Goal: Information Seeking & Learning: Learn about a topic

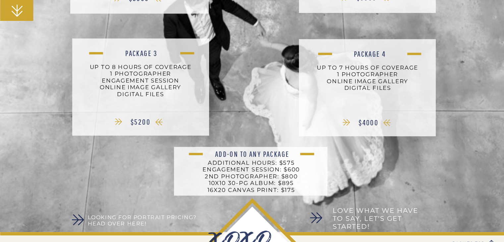
scroll to position [230, 0]
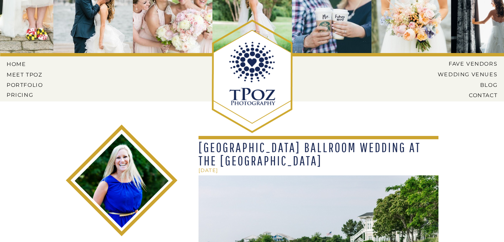
scroll to position [197, 0]
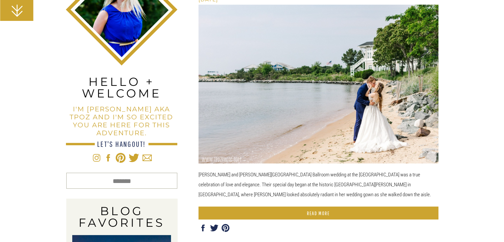
click at [240, 210] on div at bounding box center [319, 213] width 240 height 13
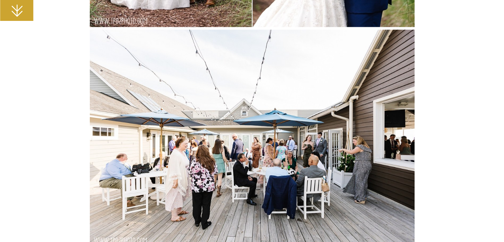
scroll to position [6333, 0]
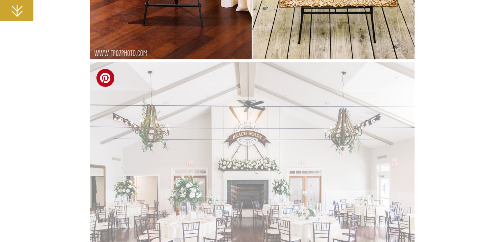
scroll to position [7585, 0]
click at [103, 79] on span at bounding box center [105, 78] width 18 height 18
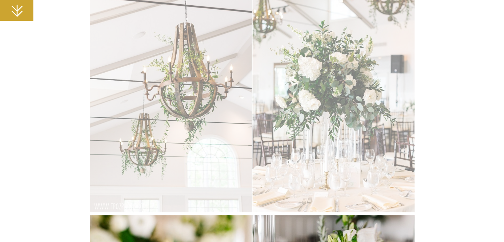
scroll to position [7779, 0]
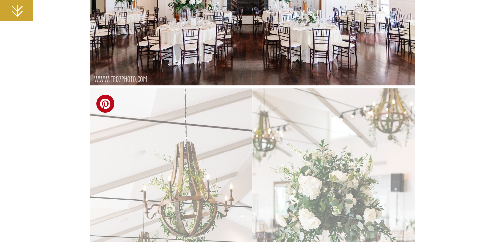
click at [303, 144] on img at bounding box center [252, 209] width 325 height 243
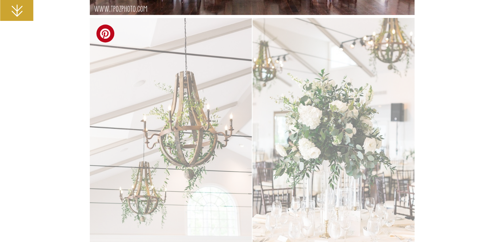
scroll to position [7849, 0]
click at [104, 34] on span at bounding box center [105, 34] width 18 height 18
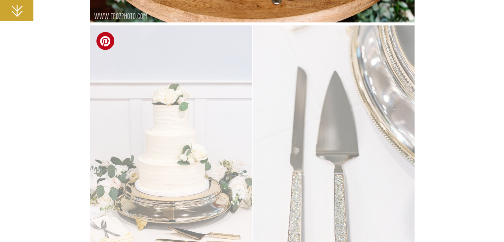
scroll to position [8796, 0]
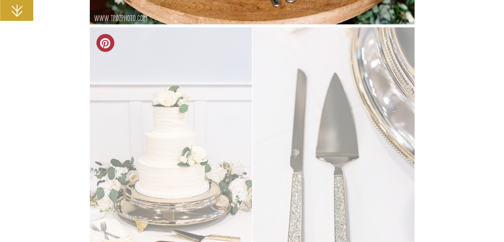
click at [102, 39] on span at bounding box center [105, 43] width 18 height 18
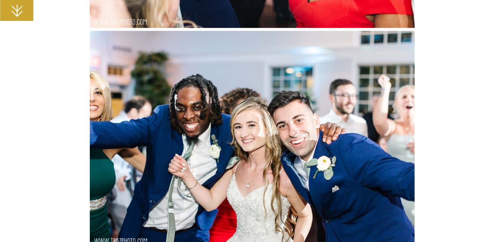
scroll to position [10652, 0]
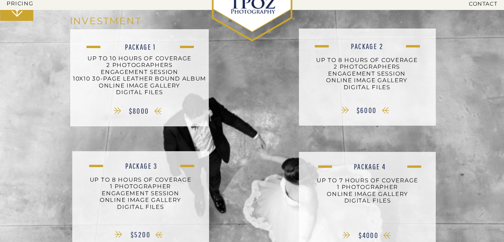
scroll to position [176, 0]
